Goal: Use online tool/utility

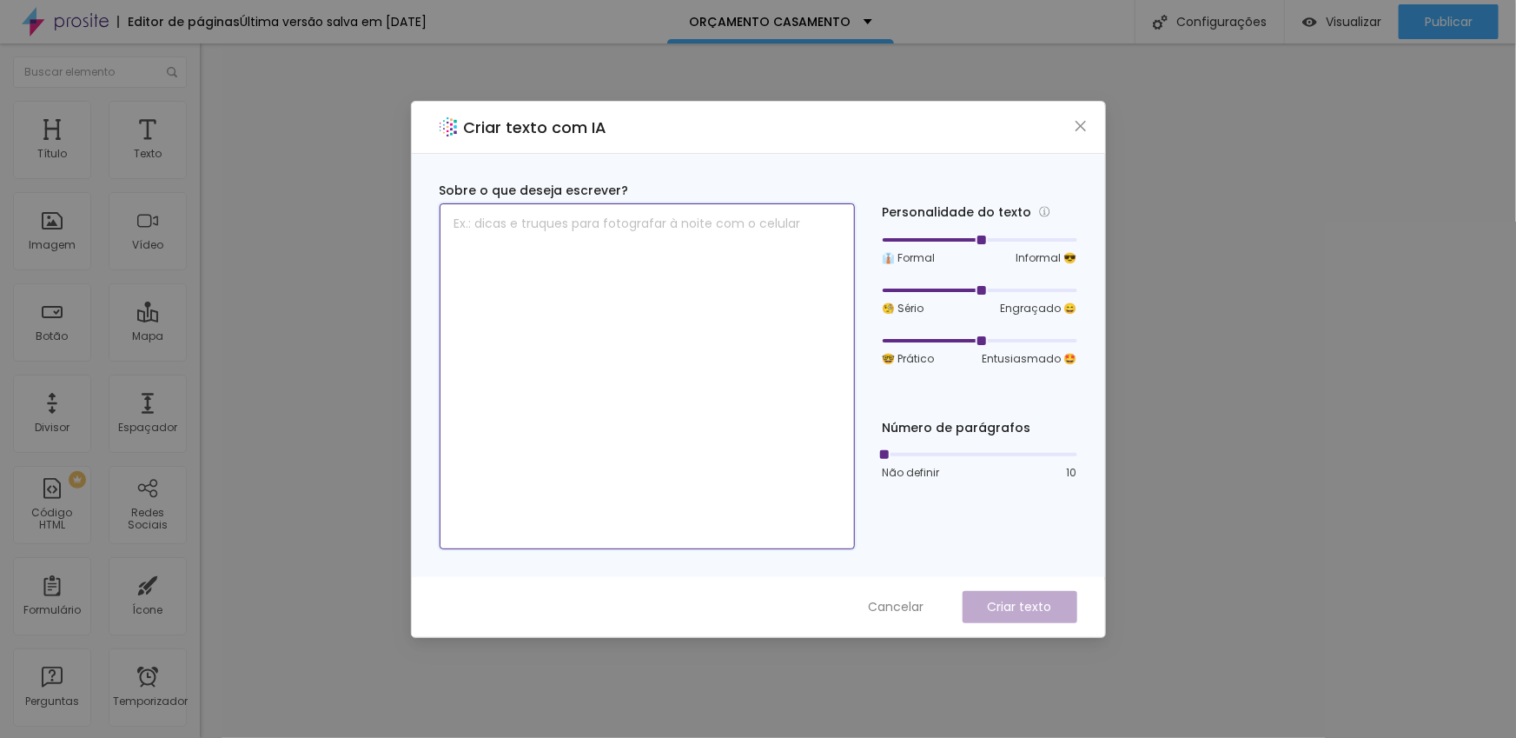
click at [568, 256] on textarea at bounding box center [647, 376] width 415 height 346
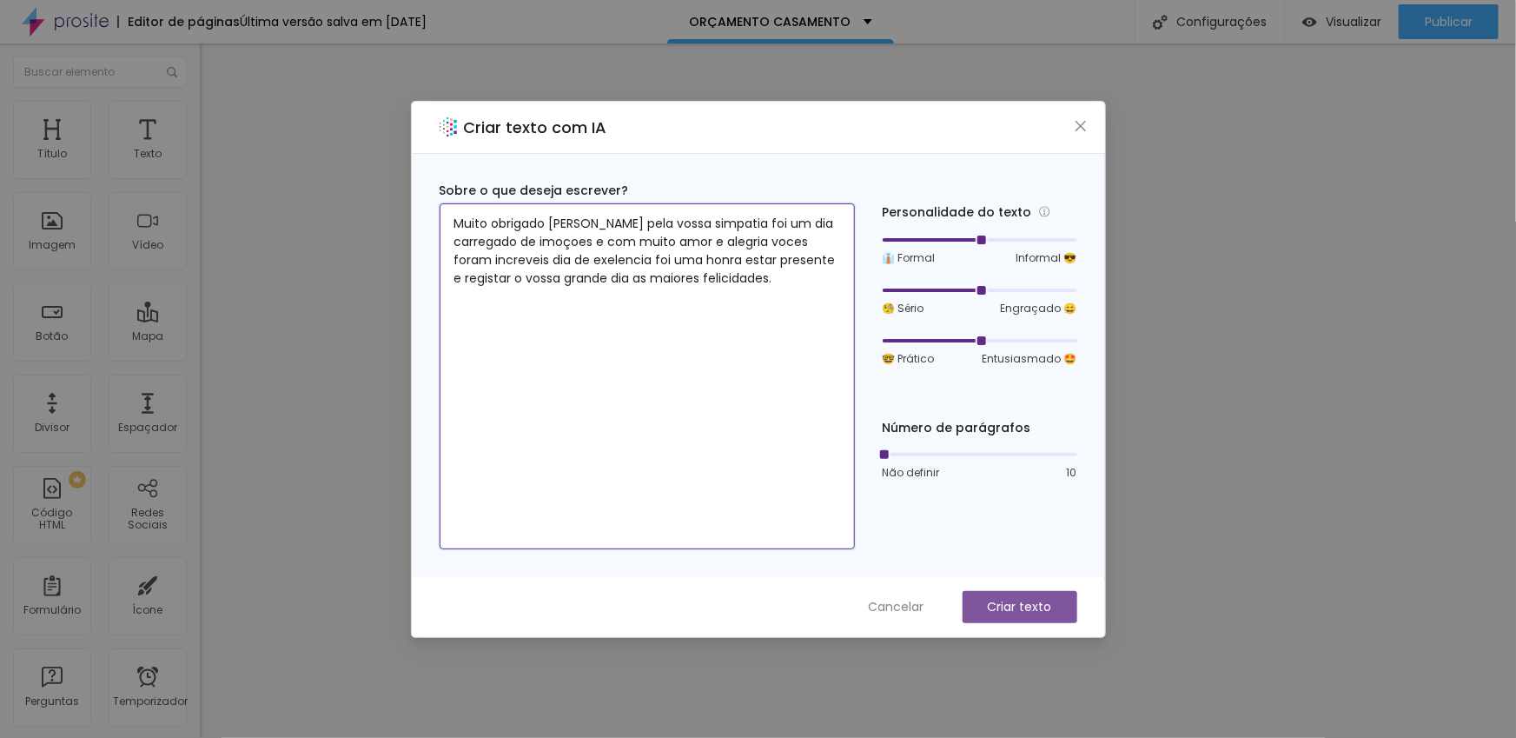
type textarea "Muito obrigado [PERSON_NAME] pela vossa simpatia foi um dia carregado de imoçoe…"
drag, startPoint x: 1001, startPoint y: 604, endPoint x: 977, endPoint y: 590, distance: 28.0
click at [1001, 604] on font "Criar texto" at bounding box center [1020, 606] width 64 height 17
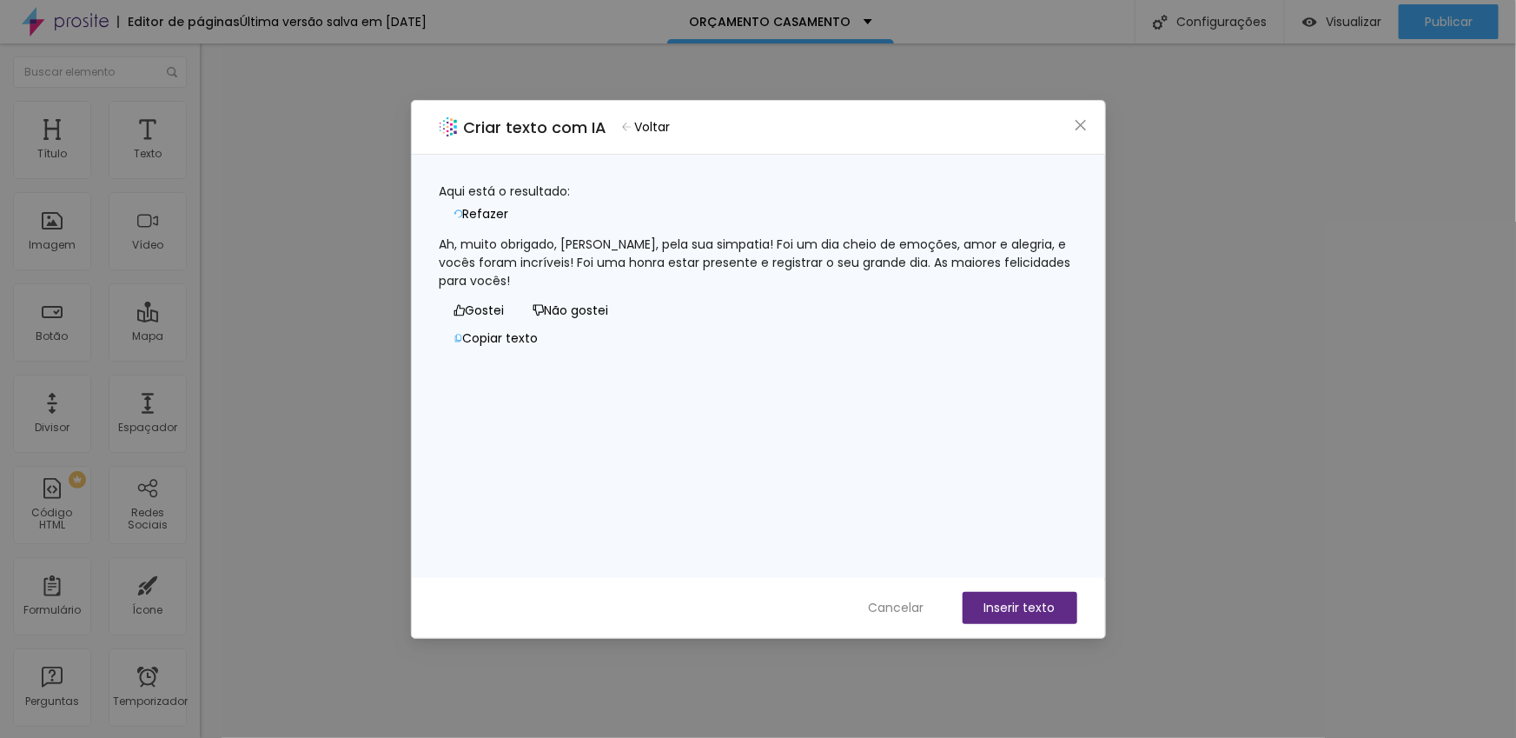
click at [509, 205] on font "Refazer" at bounding box center [486, 213] width 46 height 17
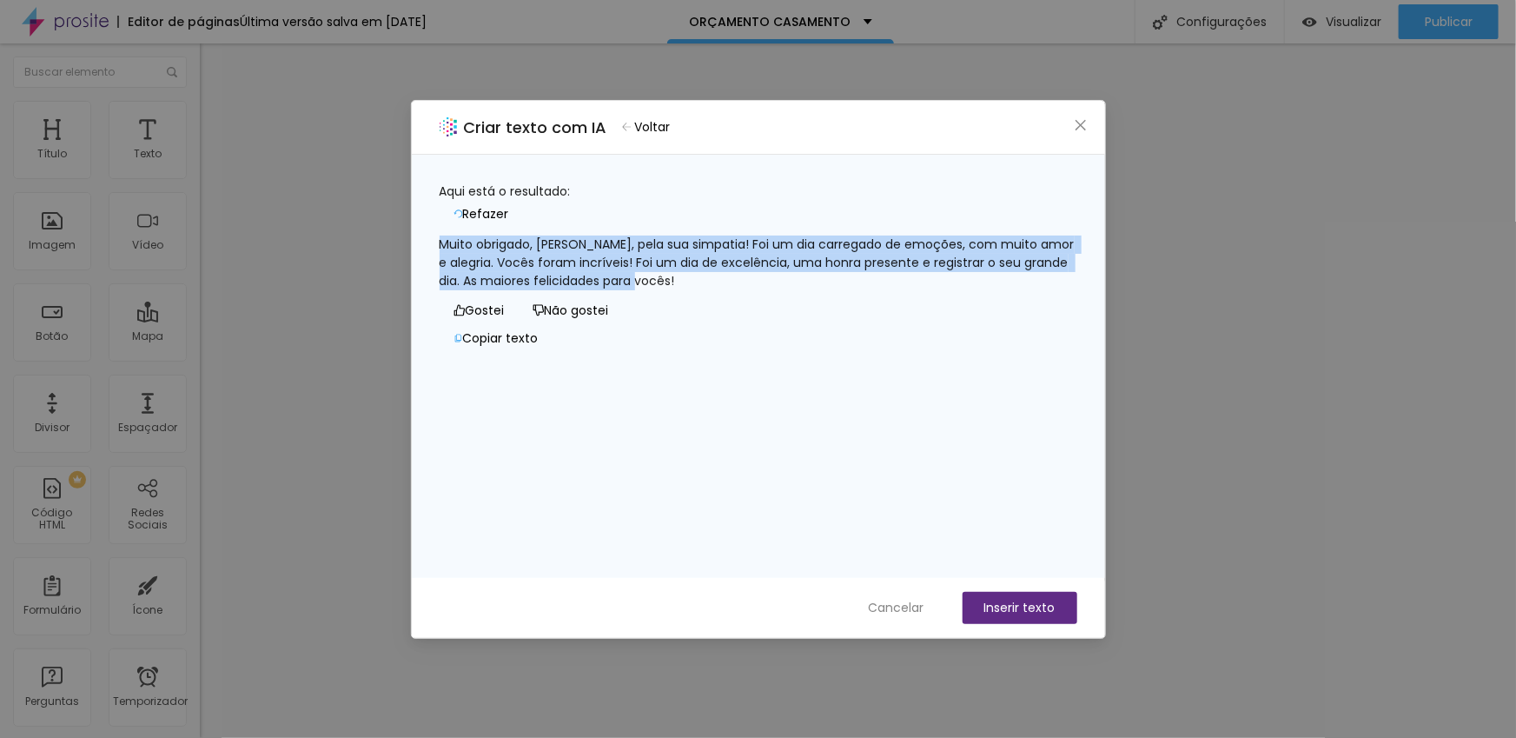
drag, startPoint x: 753, startPoint y: 270, endPoint x: 454, endPoint y: 220, distance: 302.3
click at [454, 235] on div "Muito obrigado, [PERSON_NAME], pela sua simpatia! Foi um dia carregado de emoçõ…" at bounding box center [759, 262] width 638 height 55
copy font "Muito obrigado, [PERSON_NAME], pela sua simpatia! Foi um dia carregado de emoçõ…"
click at [509, 205] on font "Refazer" at bounding box center [486, 213] width 46 height 17
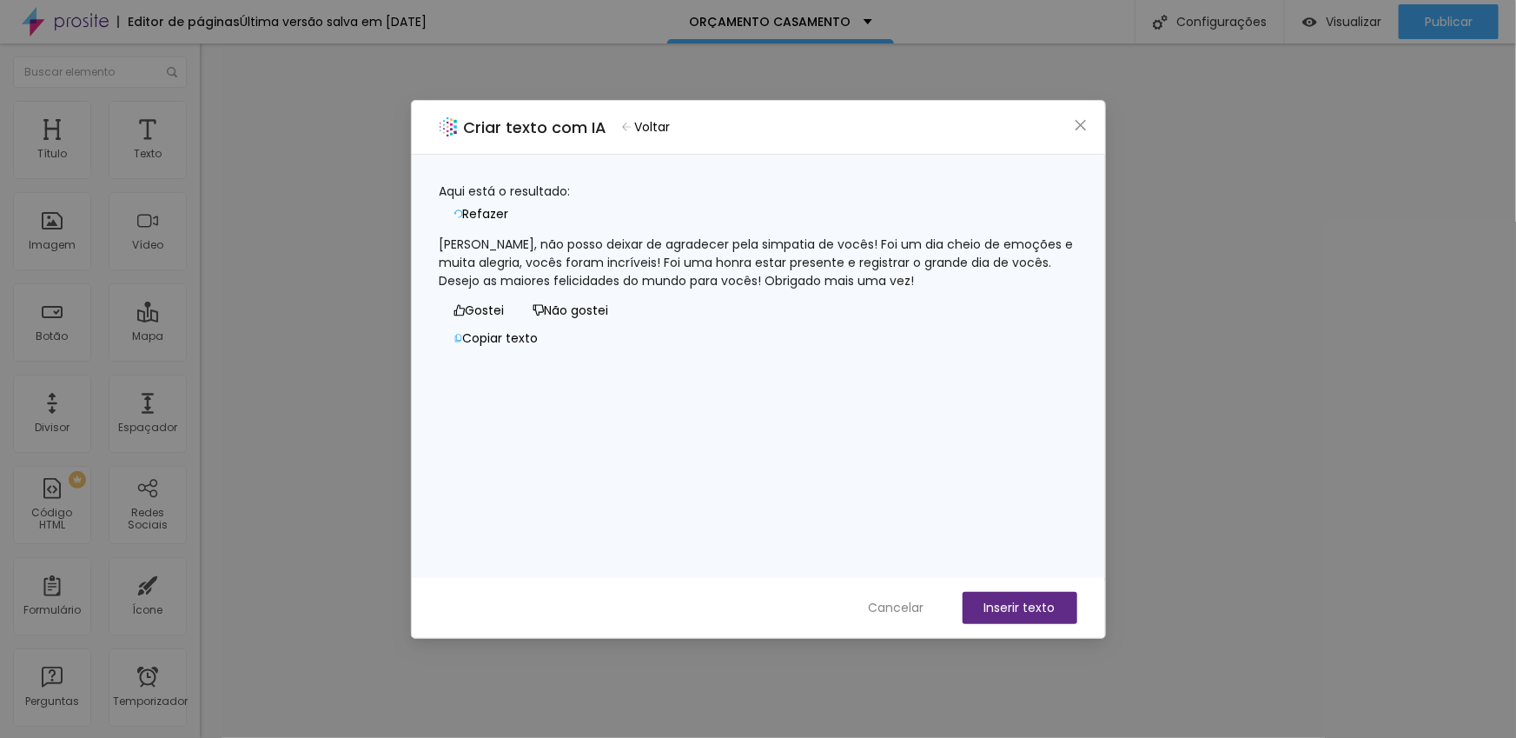
click at [509, 205] on font "Refazer" at bounding box center [486, 213] width 46 height 17
click at [1078, 127] on icon "fechar" at bounding box center [1080, 124] width 10 height 10
